Goal: Find contact information: Obtain details needed to contact an individual or organization

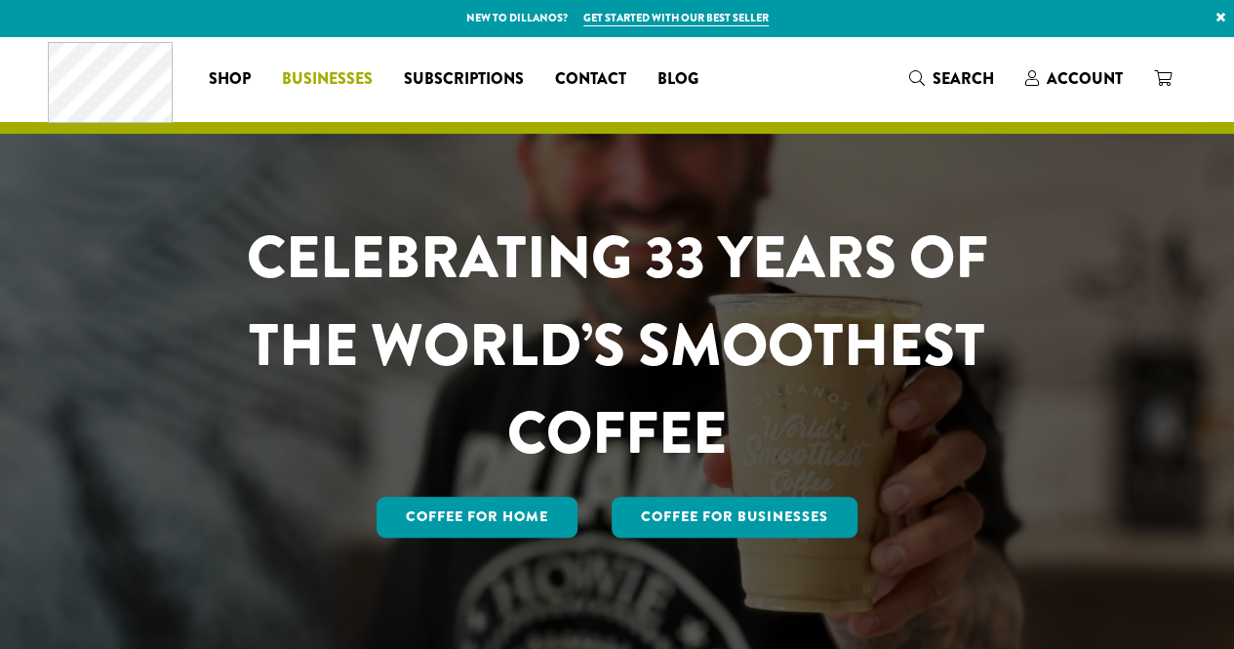
click at [336, 81] on span "Businesses" at bounding box center [327, 79] width 91 height 24
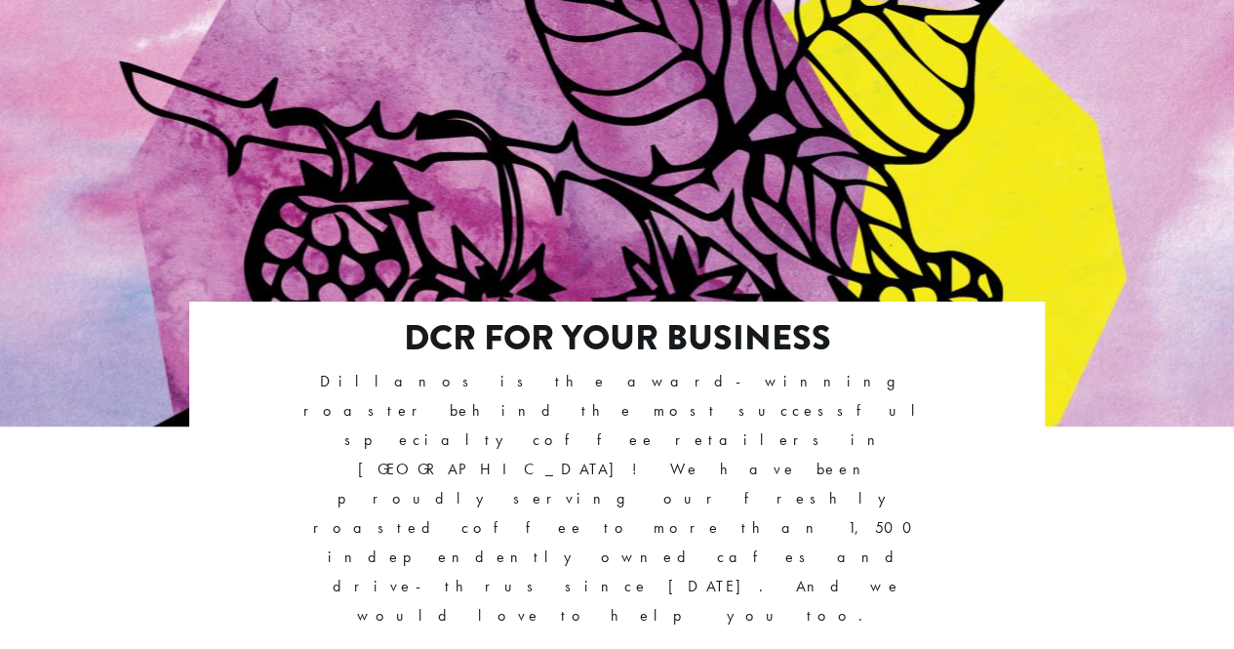
scroll to position [150, 0]
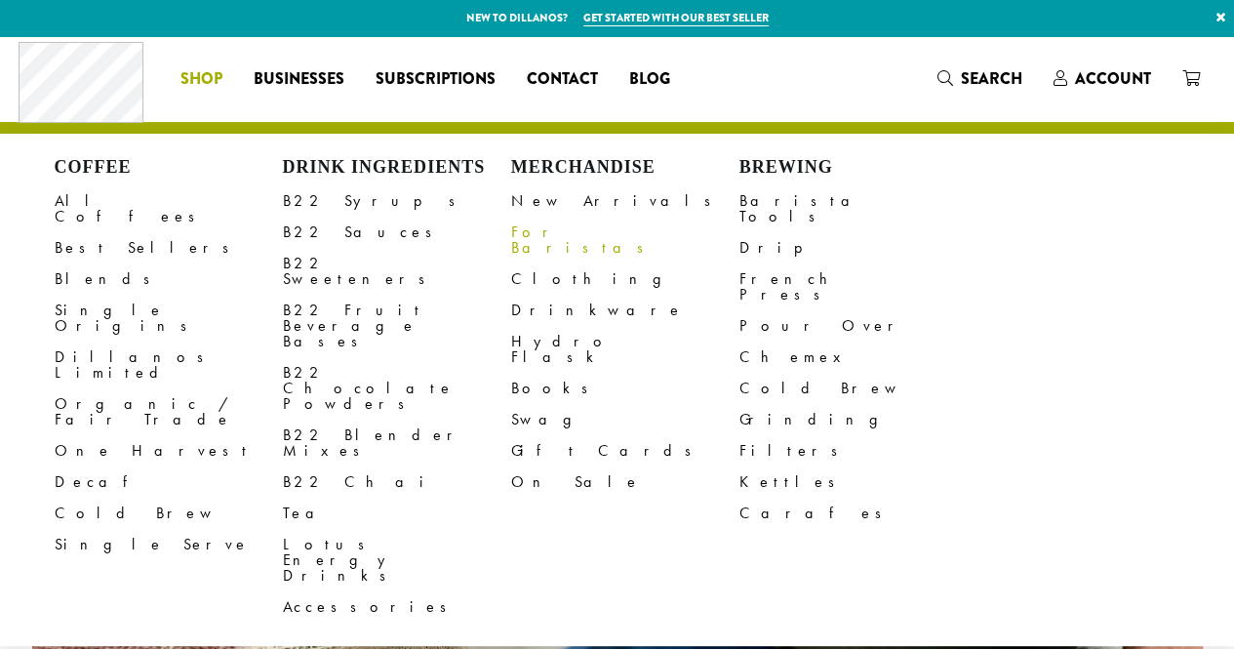
click at [552, 233] on link "For Baristas" at bounding box center [625, 240] width 228 height 47
click at [781, 206] on link "Barista Tools" at bounding box center [853, 208] width 228 height 47
click at [786, 373] on link "Cold Brew" at bounding box center [853, 388] width 228 height 31
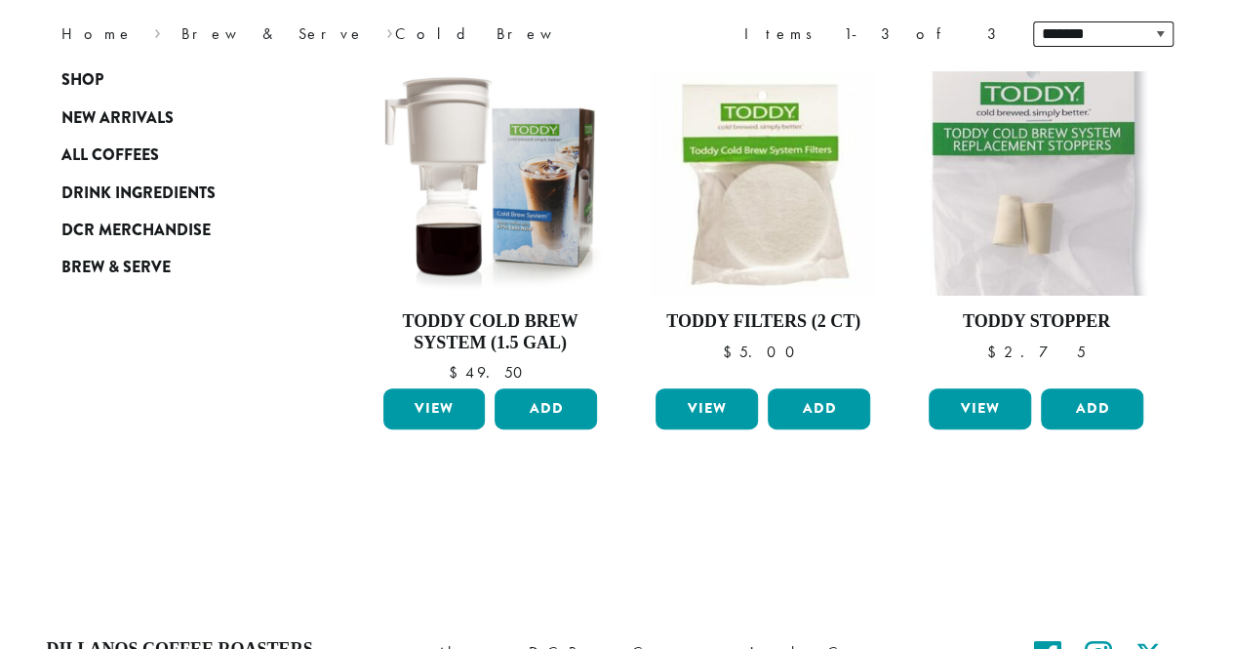
scroll to position [273, 0]
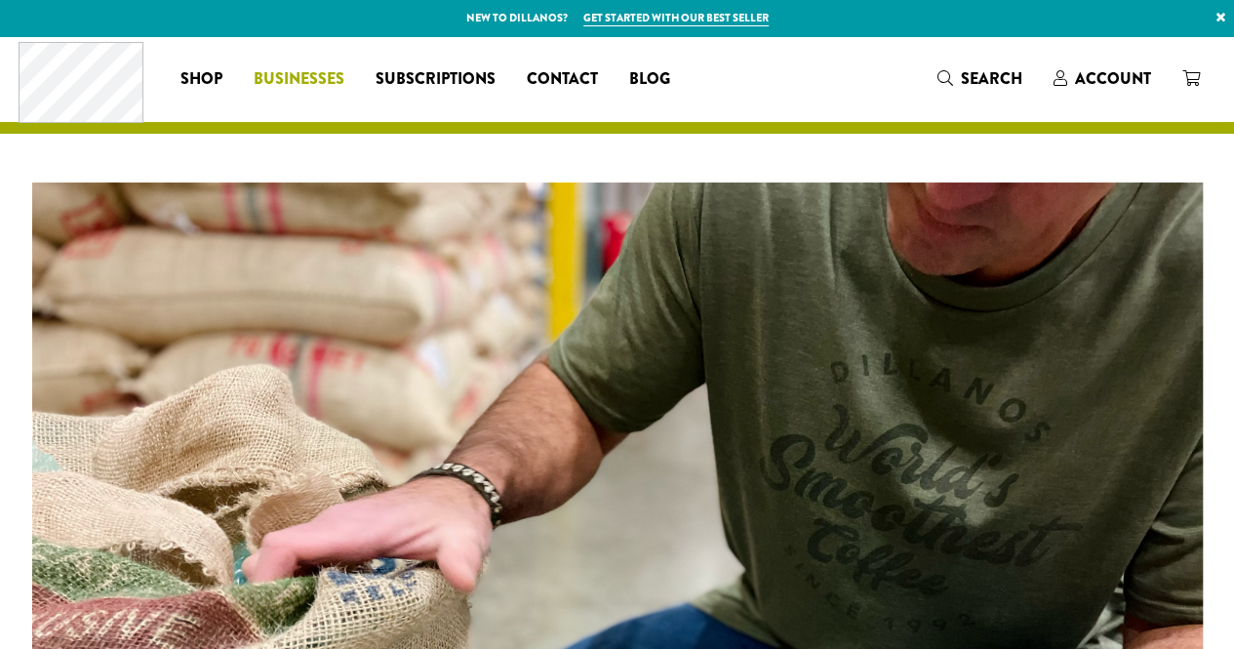
click at [326, 74] on span "Businesses" at bounding box center [299, 79] width 91 height 24
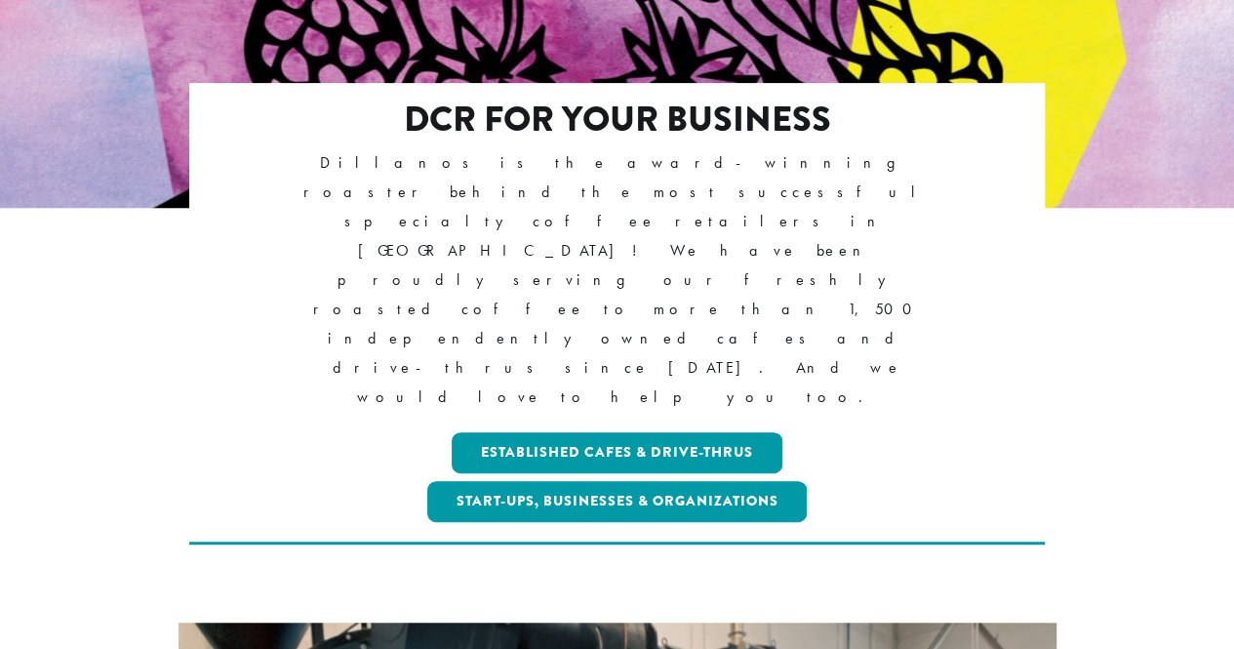
scroll to position [390, 0]
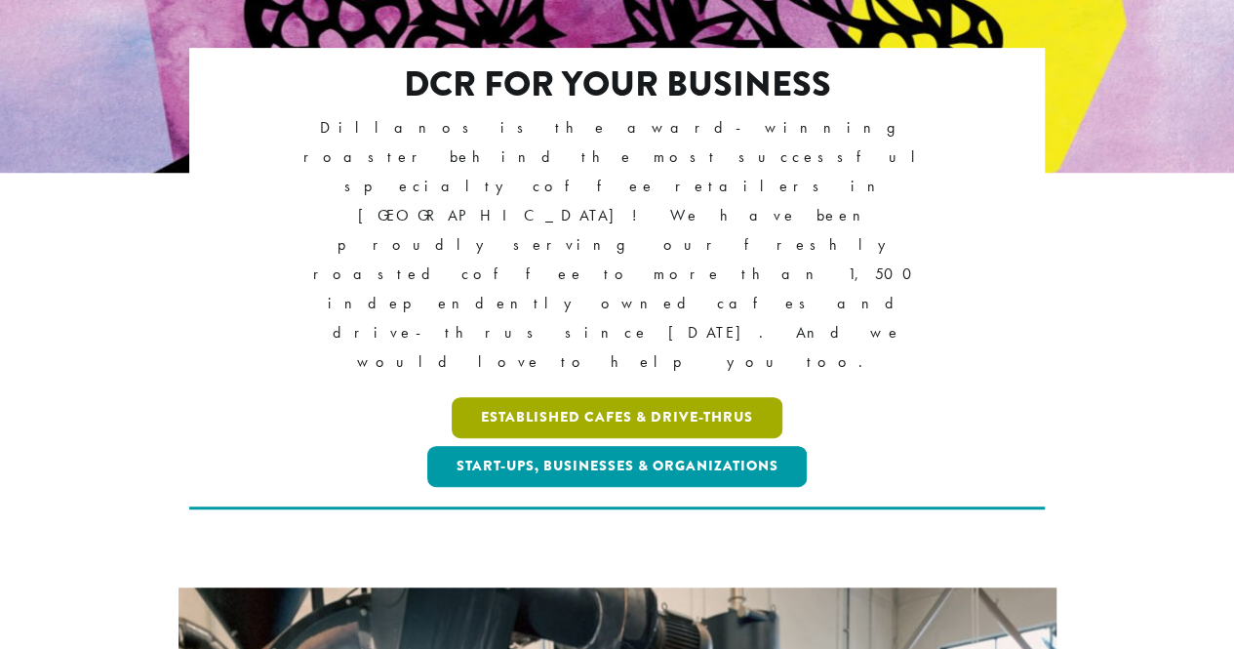
click at [613, 397] on link "Established Cafes & Drive-Thrus" at bounding box center [617, 417] width 331 height 41
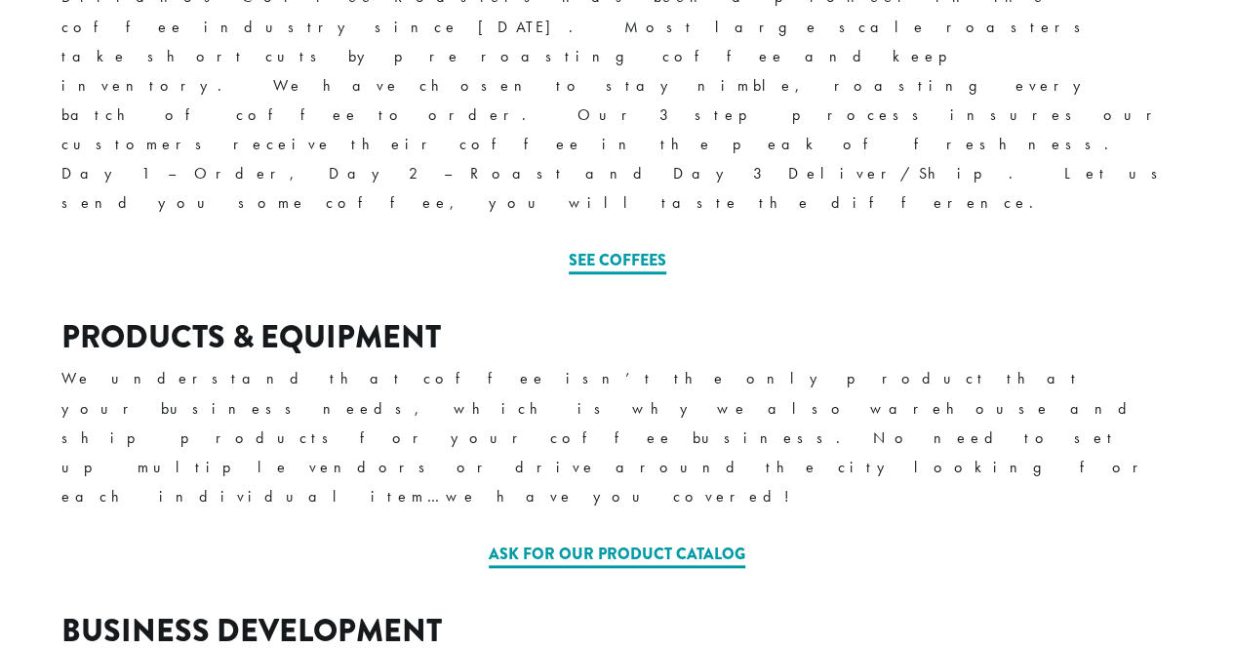
scroll to position [858, 0]
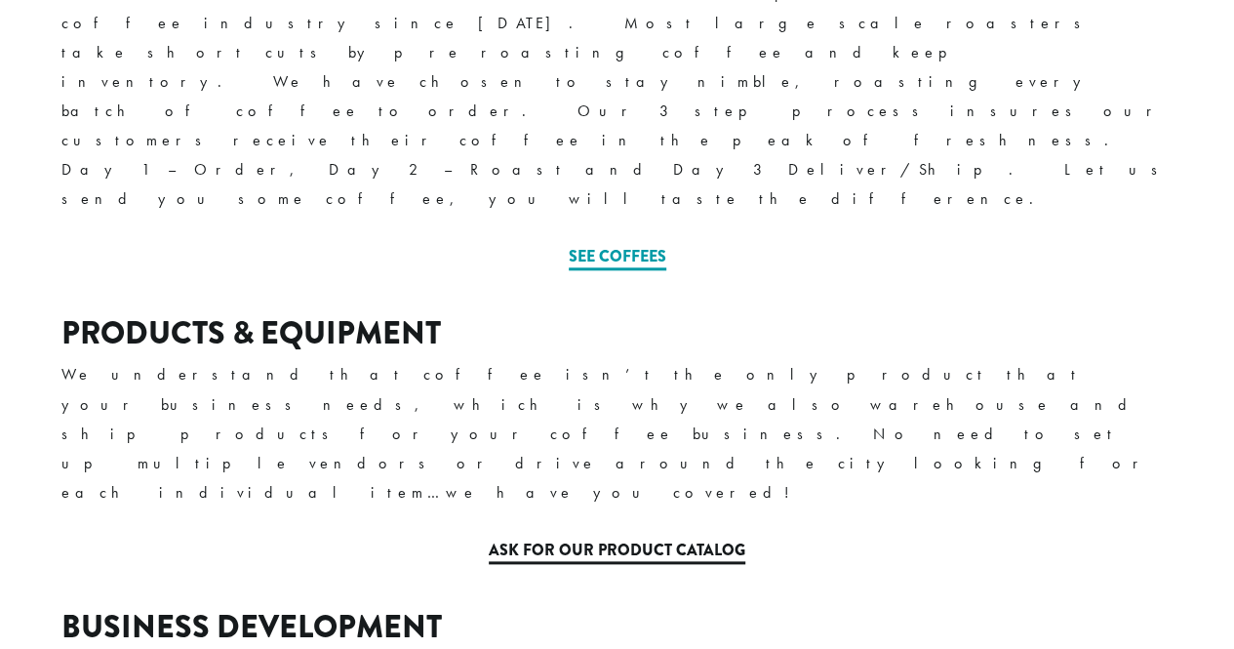
click at [712, 538] on link "Ask for our Product Catalog" at bounding box center [617, 550] width 257 height 25
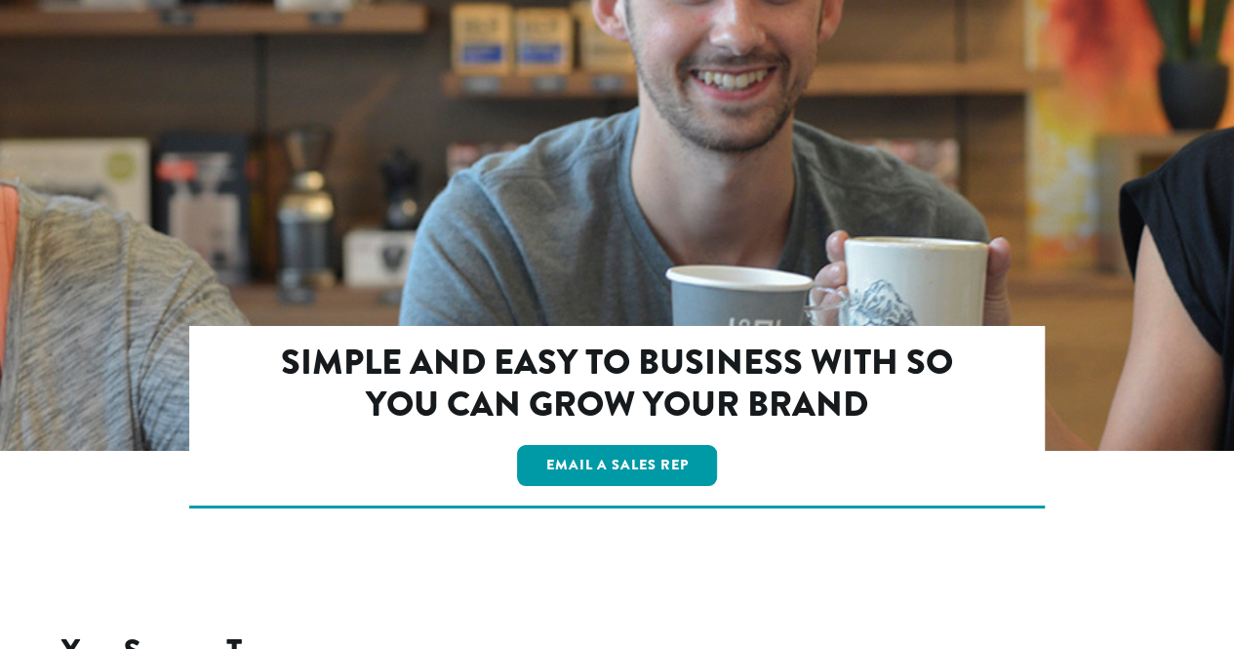
scroll to position [3481, 0]
